Goal: Entertainment & Leisure: Consume media (video, audio)

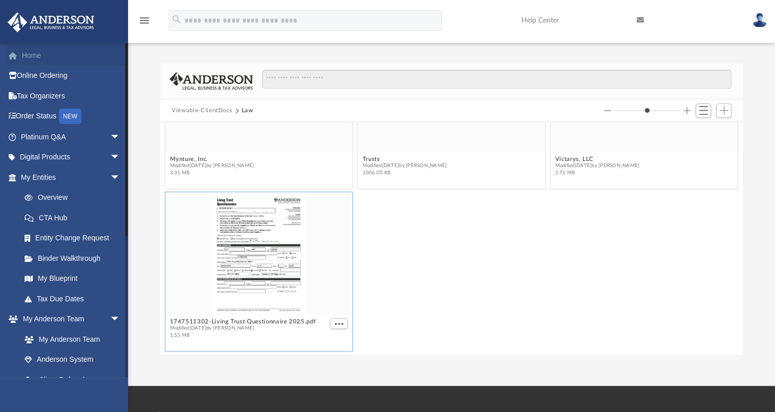
click at [45, 55] on link "Home" at bounding box center [71, 55] width 129 height 20
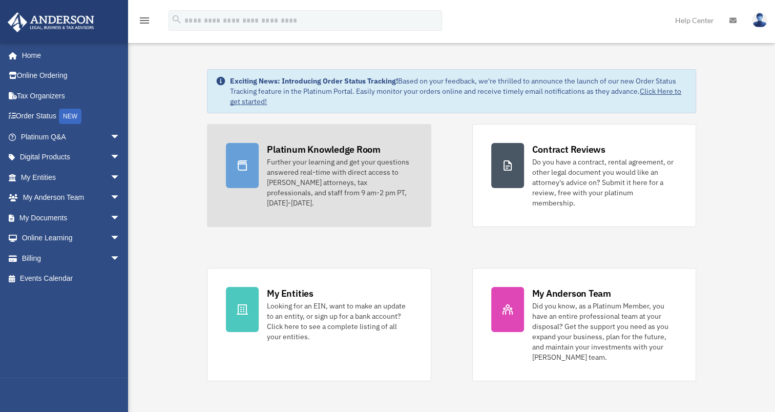
drag, startPoint x: 339, startPoint y: 179, endPoint x: 344, endPoint y: 177, distance: 5.5
click at [339, 179] on div "Further your learning and get your questions answered real-time with direct acc…" at bounding box center [339, 182] width 145 height 51
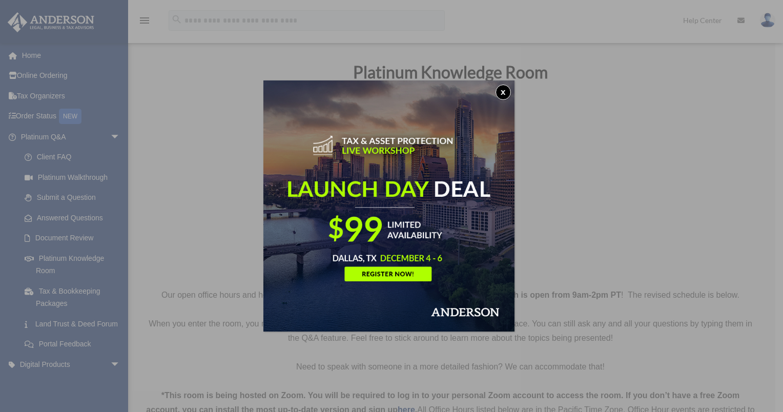
click at [508, 93] on button "x" at bounding box center [502, 92] width 15 height 15
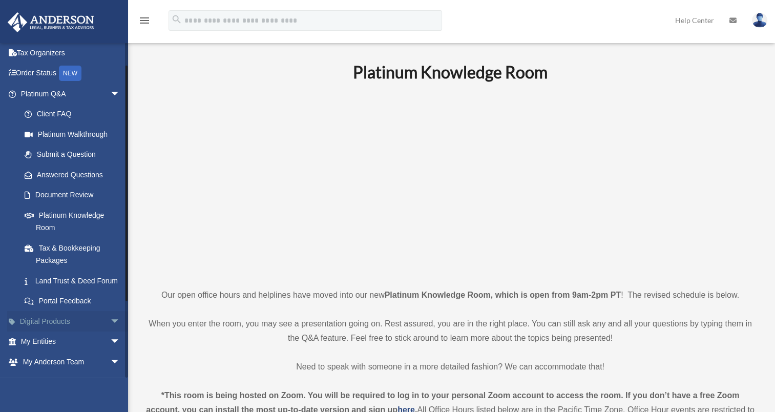
scroll to position [102, 0]
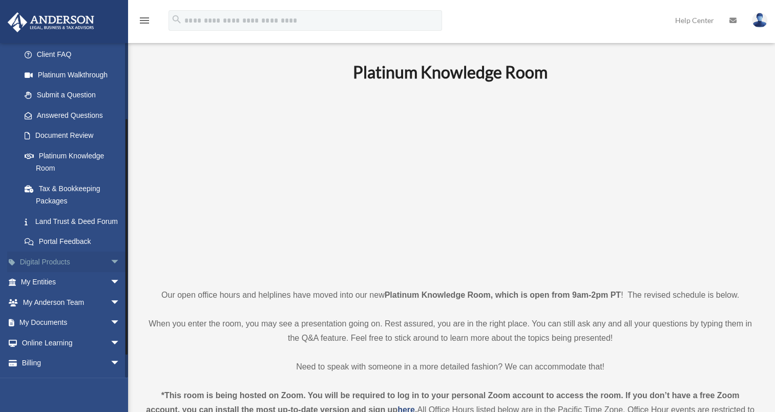
click at [96, 272] on link "Digital Products arrow_drop_down" at bounding box center [71, 262] width 129 height 20
click at [110, 273] on span "arrow_drop_down" at bounding box center [120, 262] width 20 height 21
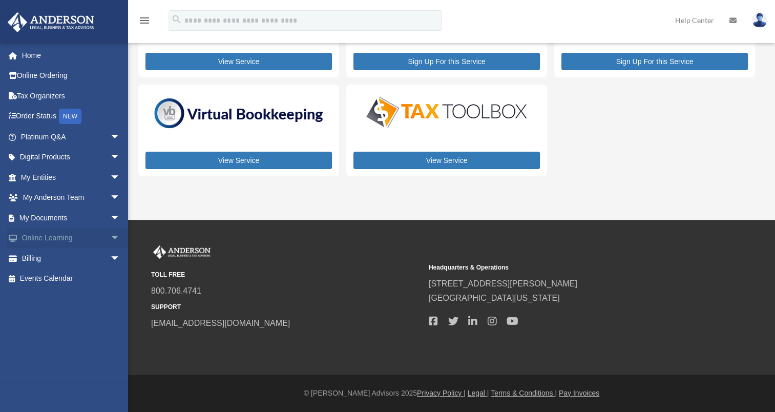
scroll to position [90, 0]
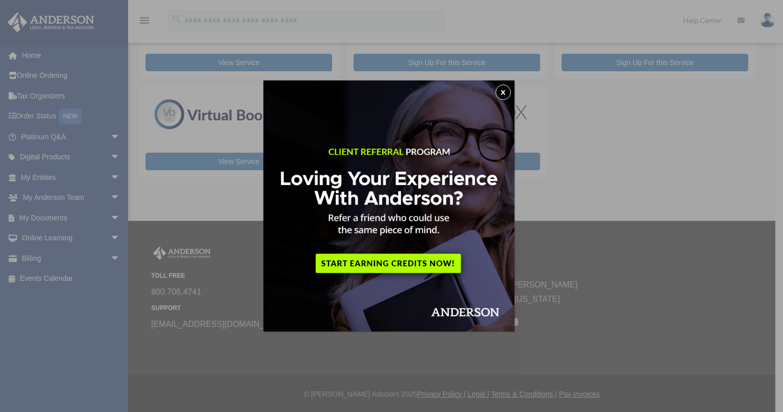
click at [504, 92] on button "x" at bounding box center [502, 92] width 15 height 15
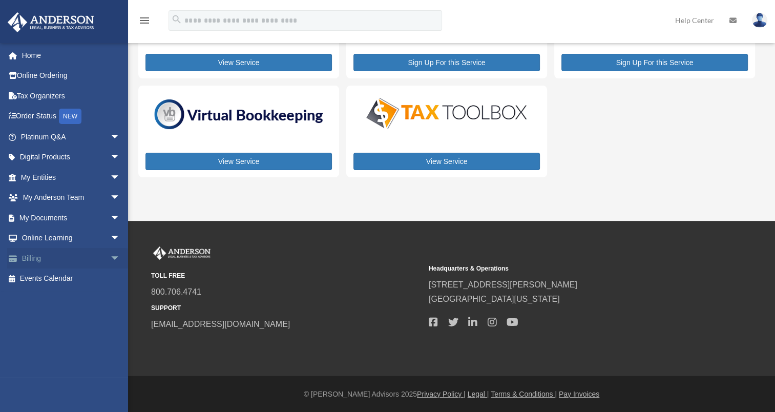
click at [110, 258] on span "arrow_drop_down" at bounding box center [120, 258] width 20 height 21
click at [110, 238] on span "arrow_drop_down" at bounding box center [120, 238] width 20 height 21
drag, startPoint x: 66, startPoint y: 281, endPoint x: 86, endPoint y: 279, distance: 20.6
click at [66, 280] on link "Video Training" at bounding box center [74, 278] width 121 height 20
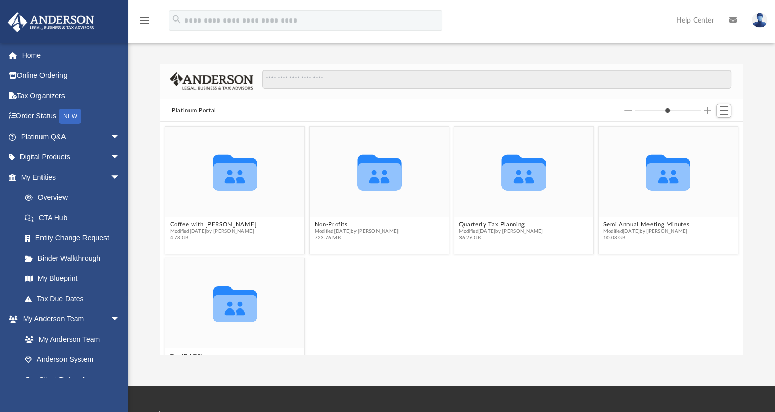
scroll to position [35, 0]
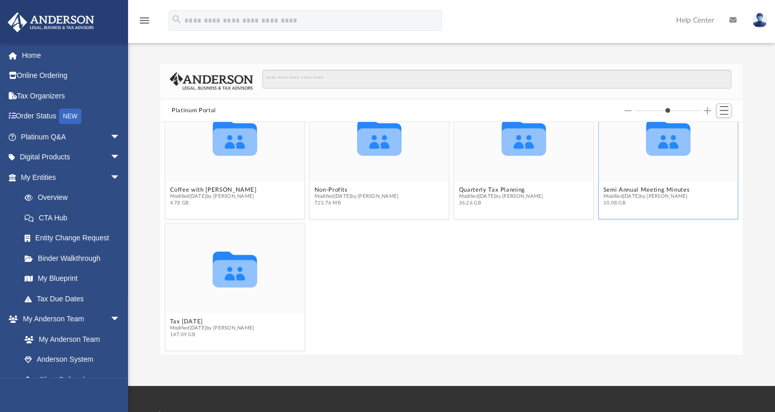
click at [659, 183] on figcaption "Semi Annual Meeting Minutes Modified [DATE] by [PERSON_NAME] 10.08 GB" at bounding box center [668, 196] width 139 height 27
click at [667, 157] on icon "Collaborated Folder" at bounding box center [669, 137] width 84 height 54
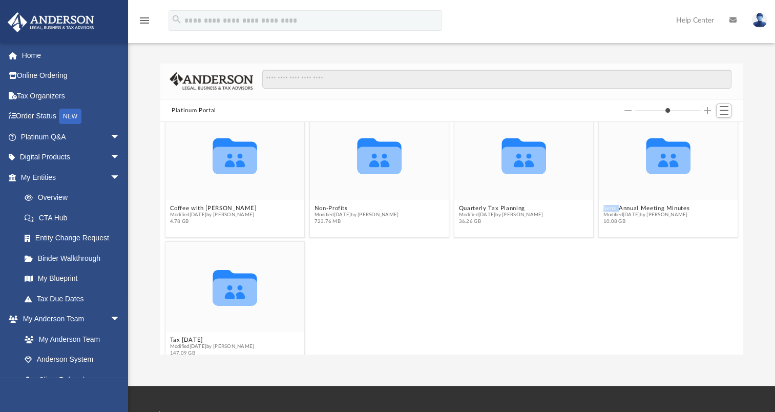
scroll to position [0, 0]
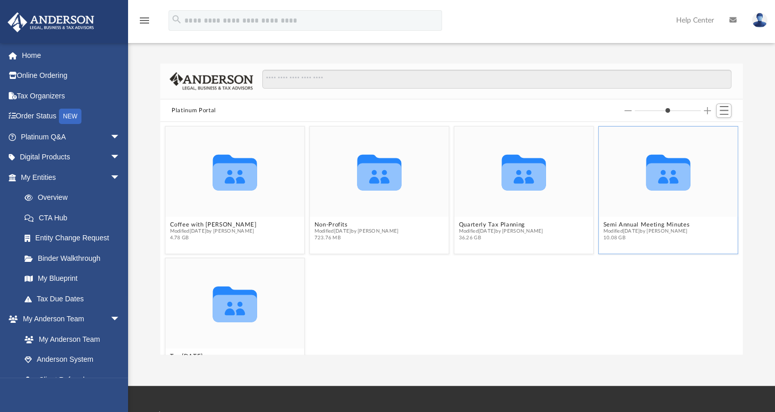
click at [666, 176] on icon "grid" at bounding box center [669, 172] width 44 height 35
drag, startPoint x: 666, startPoint y: 176, endPoint x: 627, endPoint y: 147, distance: 49.0
click at [627, 147] on icon "Collaborated Folder" at bounding box center [669, 171] width 84 height 54
click at [599, 173] on div "Collaborated Folder" at bounding box center [668, 172] width 139 height 90
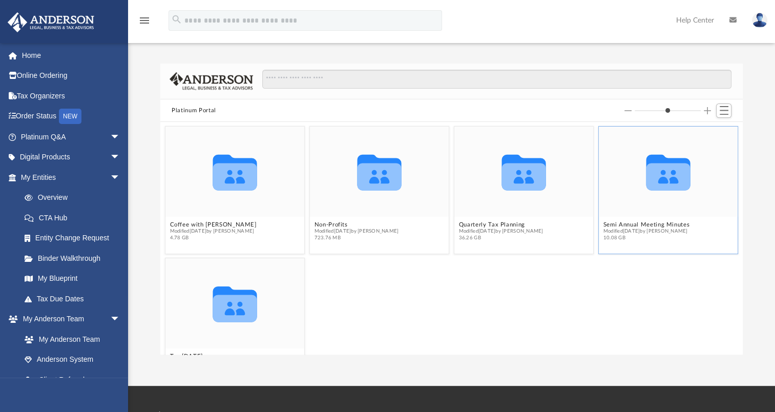
click at [666, 186] on icon "grid" at bounding box center [669, 176] width 44 height 27
click at [667, 186] on icon "grid" at bounding box center [669, 176] width 44 height 27
click at [631, 222] on button "Semi Annual Meeting Minutes" at bounding box center [647, 224] width 87 height 7
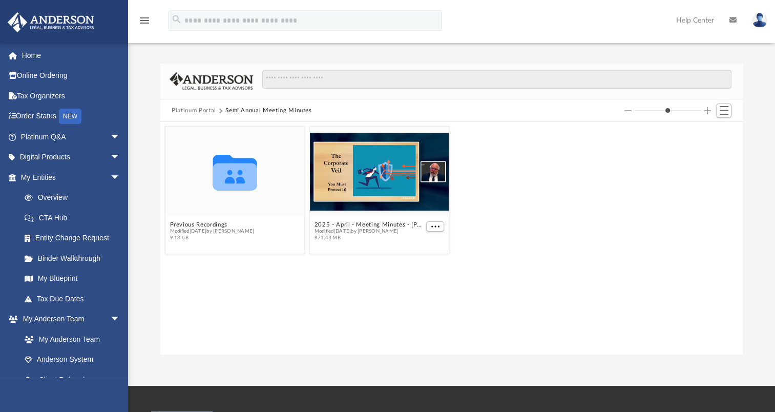
click at [631, 222] on div "Collaborated Folder Previous Recordings Modified [DATE] by [PERSON_NAME] 9.13 G…" at bounding box center [452, 189] width 578 height 133
click at [209, 223] on button "Previous Recordings" at bounding box center [212, 224] width 85 height 7
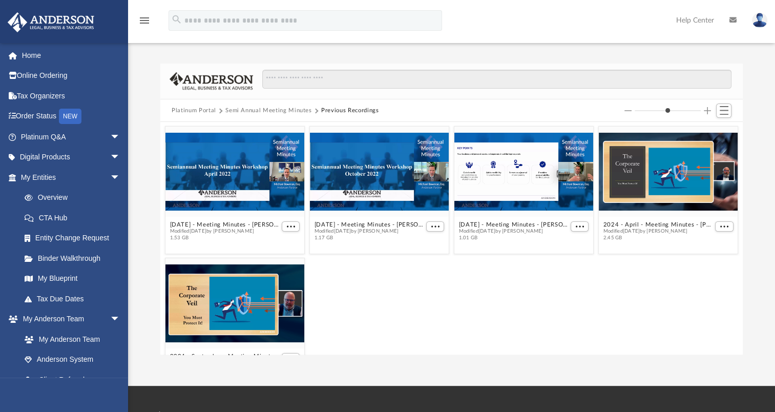
click at [244, 196] on div "grid" at bounding box center [234, 172] width 139 height 90
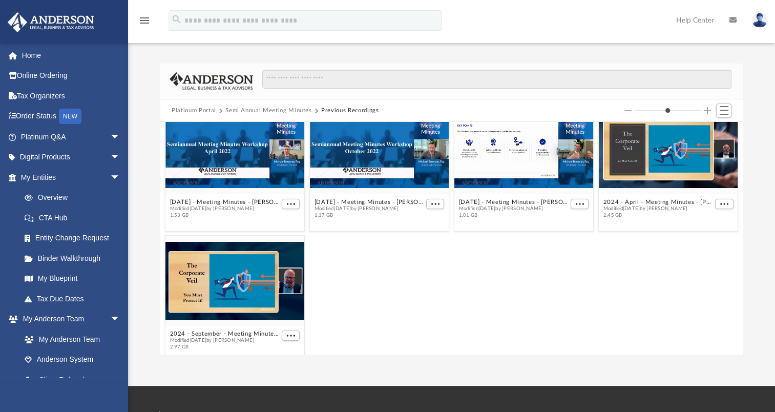
scroll to position [35, 0]
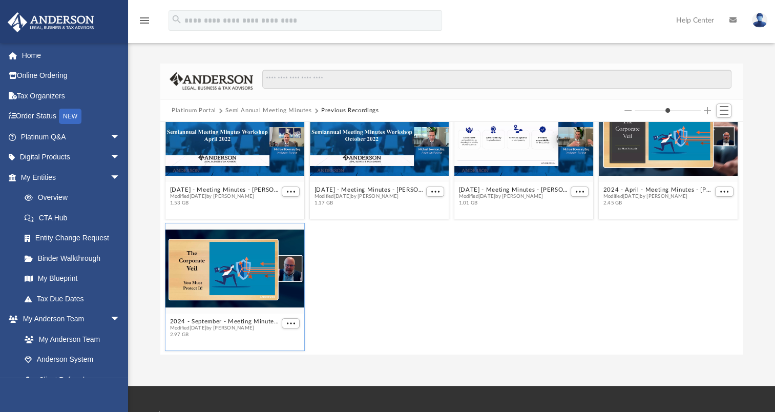
drag, startPoint x: 215, startPoint y: 284, endPoint x: 237, endPoint y: 285, distance: 22.0
click at [216, 284] on div "grid" at bounding box center [234, 268] width 139 height 90
click at [241, 325] on span "Modified [DATE] by [PERSON_NAME]" at bounding box center [225, 328] width 110 height 7
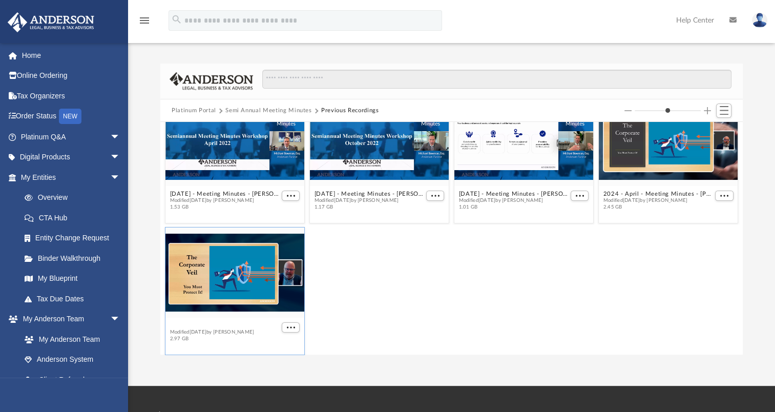
click at [222, 319] on figcaption "2024 - September - Meeting Minutes - [PERSON_NAME].mp4 Modified [DATE] by [PERS…" at bounding box center [234, 332] width 139 height 27
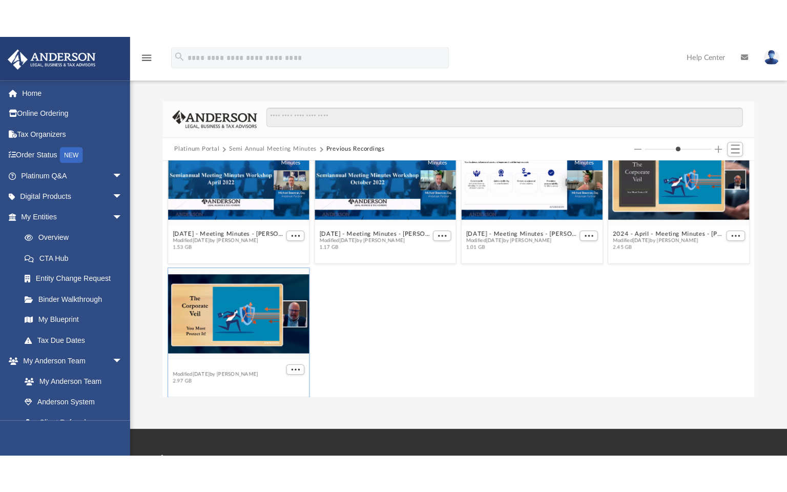
scroll to position [0, 0]
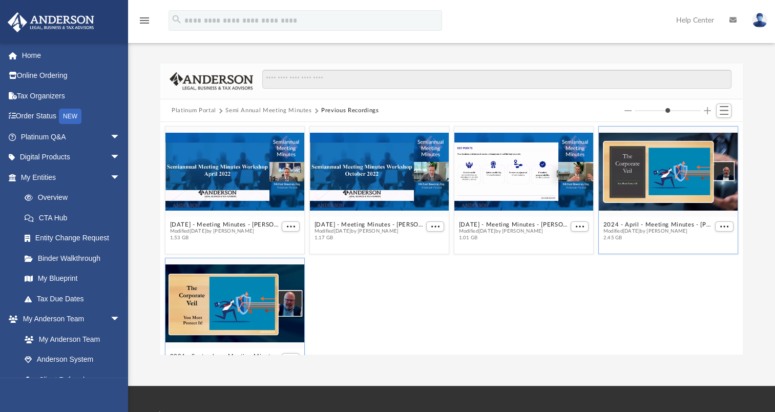
click at [674, 171] on div "grid" at bounding box center [668, 172] width 139 height 90
click at [640, 225] on button "2024 - April - Meeting Minutes - [PERSON_NAME].mp4" at bounding box center [659, 224] width 110 height 7
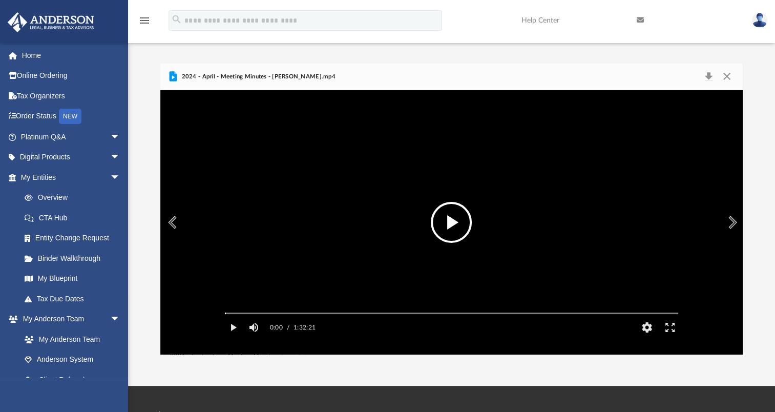
click at [453, 227] on button "File preview" at bounding box center [451, 222] width 41 height 41
click at [669, 338] on button "Enter fullscreen" at bounding box center [669, 327] width 23 height 20
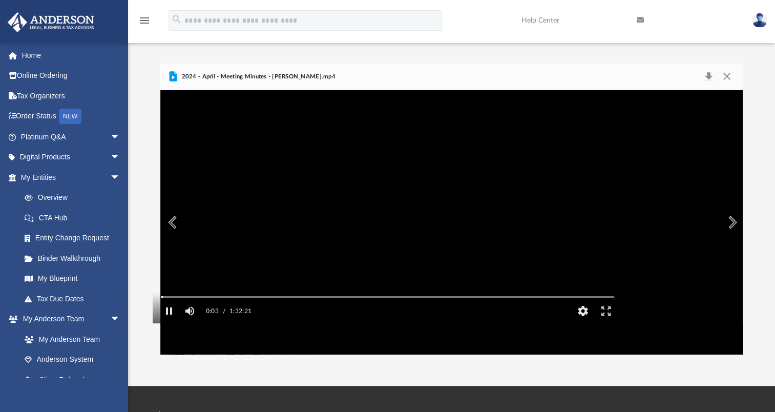
scroll to position [225, 585]
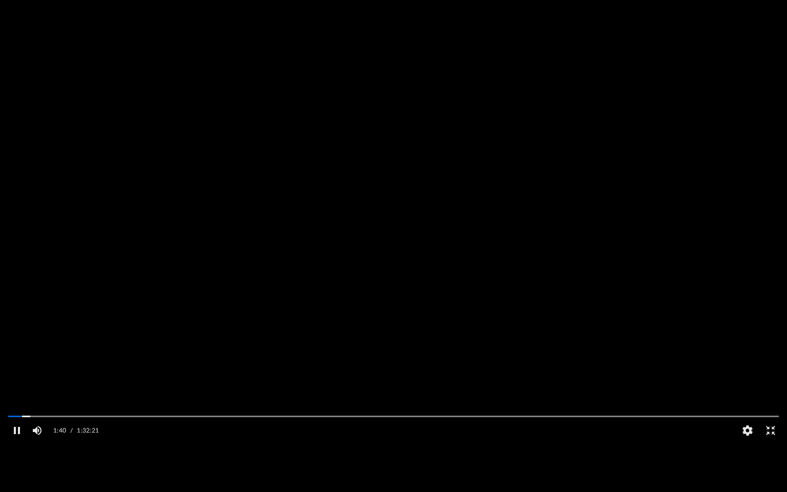
click at [245, 268] on video "File preview" at bounding box center [393, 245] width 787 height 393
drag, startPoint x: 768, startPoint y: 453, endPoint x: 766, endPoint y: 400, distance: 53.3
click at [767, 411] on button "Exit fullscreen" at bounding box center [770, 430] width 23 height 20
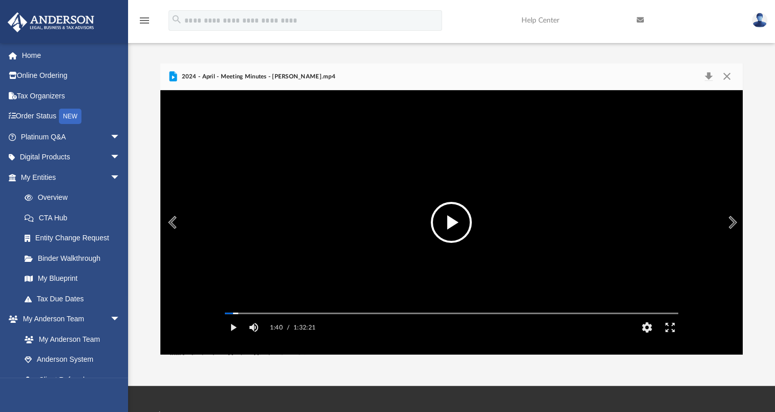
scroll to position [8, 8]
